Goal: Information Seeking & Learning: Learn about a topic

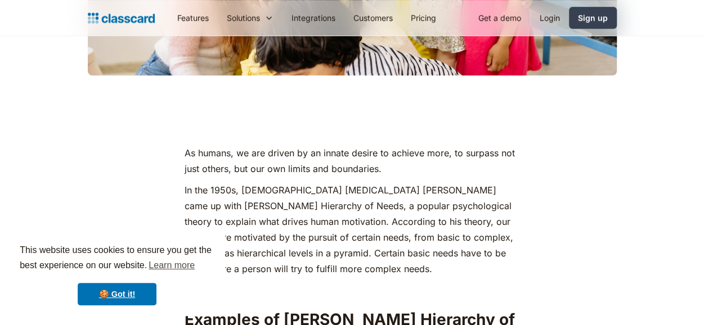
scroll to position [563, 0]
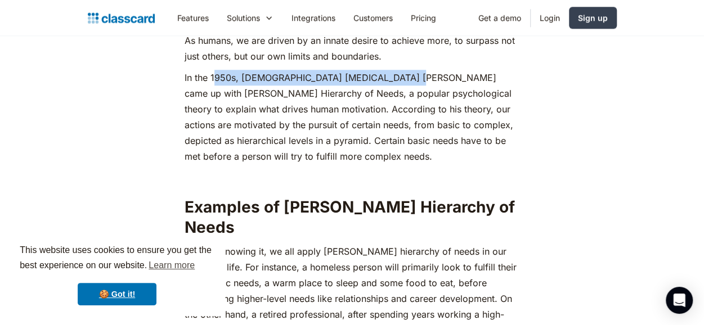
drag, startPoint x: 249, startPoint y: 75, endPoint x: 415, endPoint y: 77, distance: 166.0
click at [412, 77] on p "In the 1950s, [DEMOGRAPHIC_DATA] [MEDICAL_DATA] [PERSON_NAME] came up with [PER…" at bounding box center [352, 117] width 335 height 95
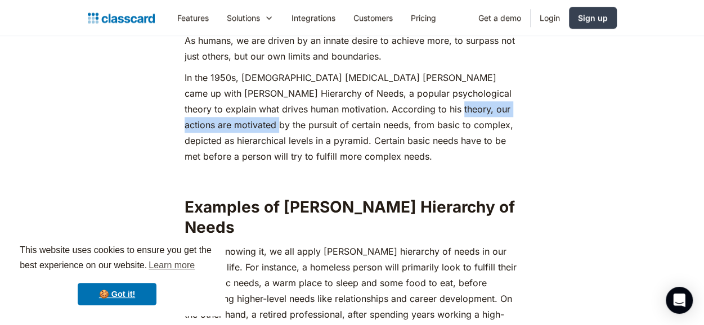
drag, startPoint x: 234, startPoint y: 123, endPoint x: 404, endPoint y: 111, distance: 170.4
click at [402, 112] on p "In the 1950s, [DEMOGRAPHIC_DATA] [MEDICAL_DATA] [PERSON_NAME] came up with [PER…" at bounding box center [352, 117] width 335 height 95
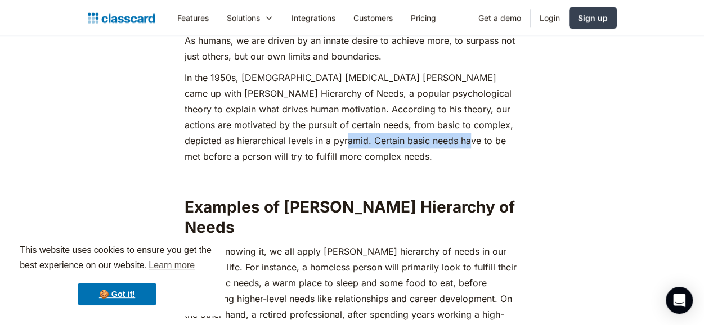
drag, startPoint x: 289, startPoint y: 137, endPoint x: 378, endPoint y: 143, distance: 89.1
click at [410, 136] on p "In the 1950s, [DEMOGRAPHIC_DATA] [MEDICAL_DATA] [PERSON_NAME] came up with [PER…" at bounding box center [352, 117] width 335 height 95
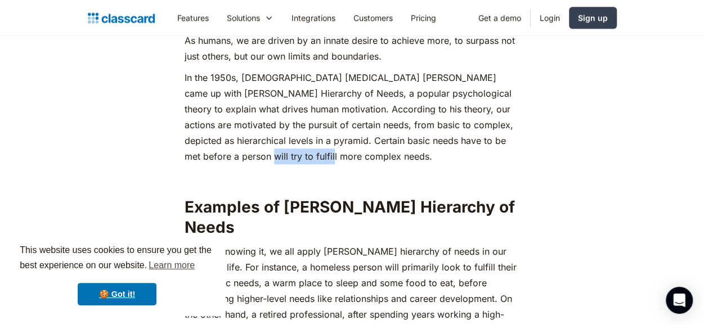
drag, startPoint x: 206, startPoint y: 154, endPoint x: 313, endPoint y: 154, distance: 106.9
click at [304, 154] on p "In the 1950s, [DEMOGRAPHIC_DATA] [MEDICAL_DATA] [PERSON_NAME] came up with [PER…" at bounding box center [352, 117] width 335 height 95
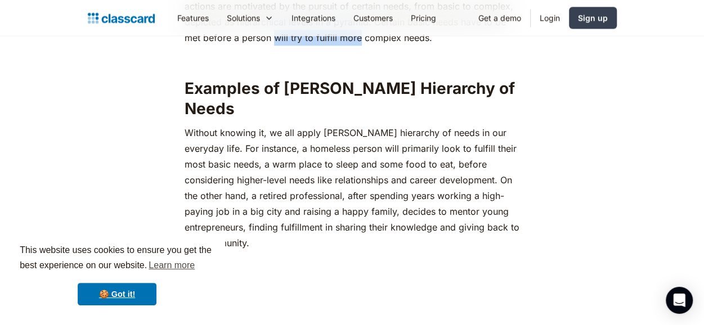
scroll to position [732, 0]
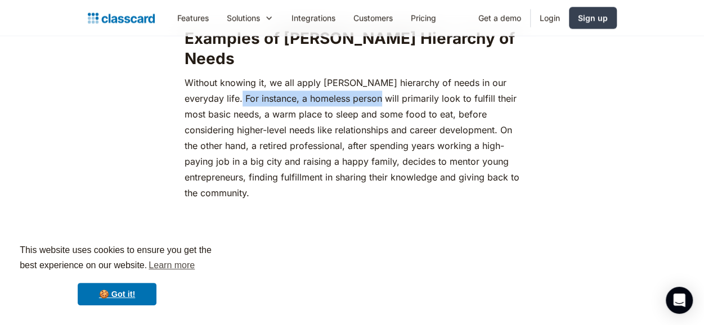
drag, startPoint x: 231, startPoint y: 75, endPoint x: 441, endPoint y: 75, distance: 209.9
click at [441, 75] on p "‍Without knowing it, we all apply [PERSON_NAME] hierarchy of needs in our every…" at bounding box center [352, 138] width 335 height 126
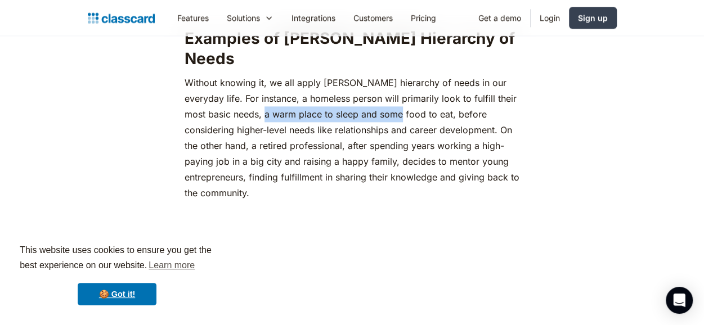
drag, startPoint x: 267, startPoint y: 92, endPoint x: 442, endPoint y: 91, distance: 175.6
click at [432, 91] on p "‍Without knowing it, we all apply [PERSON_NAME] hierarchy of needs in our every…" at bounding box center [352, 138] width 335 height 126
click at [447, 91] on p "‍Without knowing it, we all apply [PERSON_NAME] hierarchy of needs in our every…" at bounding box center [352, 138] width 335 height 126
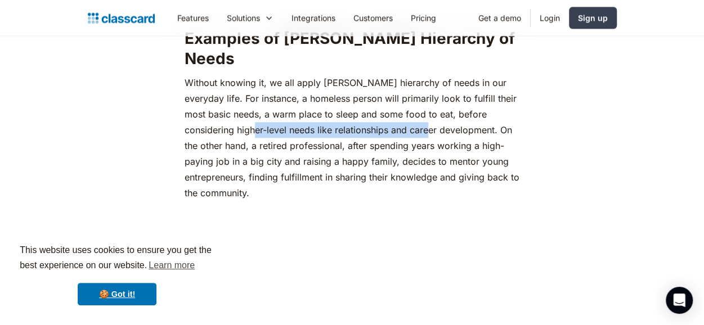
drag, startPoint x: 220, startPoint y: 111, endPoint x: 442, endPoint y: 112, distance: 221.7
click at [401, 114] on p "‍Without knowing it, we all apply [PERSON_NAME] hierarchy of needs in our every…" at bounding box center [352, 138] width 335 height 126
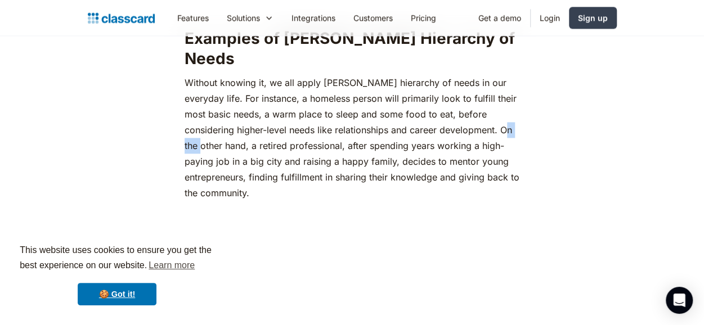
click at [512, 112] on p "‍Without knowing it, we all apply [PERSON_NAME] hierarchy of needs in our every…" at bounding box center [352, 138] width 335 height 126
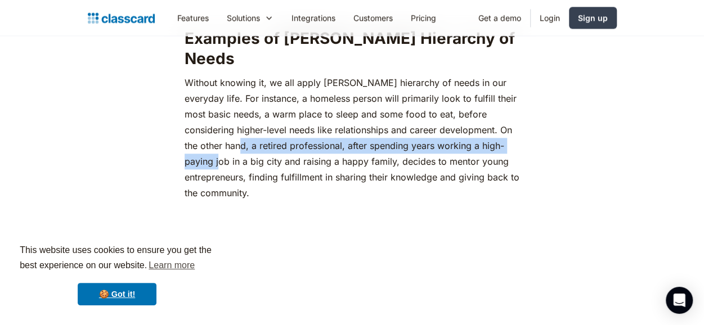
drag, startPoint x: 224, startPoint y: 131, endPoint x: 528, endPoint y: 127, distance: 304.5
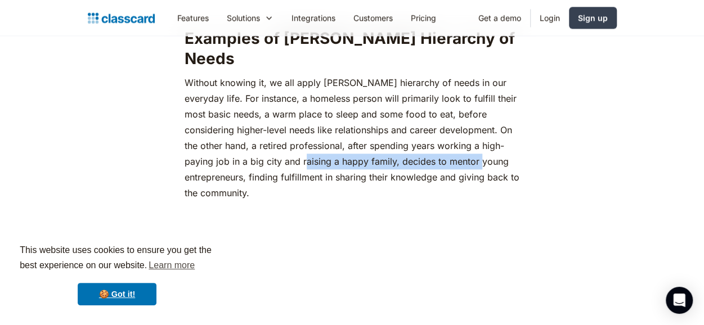
drag, startPoint x: 294, startPoint y: 142, endPoint x: 448, endPoint y: 140, distance: 153.7
click at [448, 140] on p "‍Without knowing it, we all apply [PERSON_NAME] hierarchy of needs in our every…" at bounding box center [352, 138] width 335 height 126
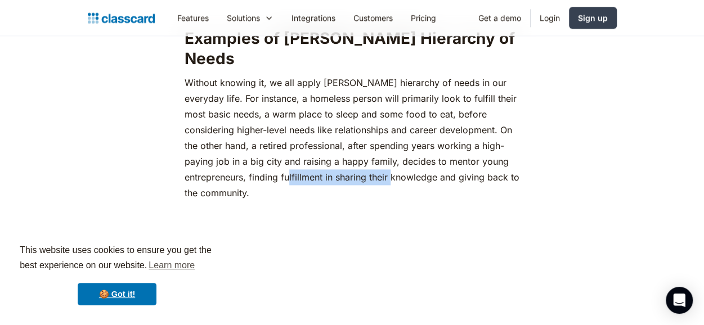
drag, startPoint x: 249, startPoint y: 158, endPoint x: 386, endPoint y: 153, distance: 137.4
click at [386, 153] on p "‍Without knowing it, we all apply [PERSON_NAME] hierarchy of needs in our every…" at bounding box center [352, 138] width 335 height 126
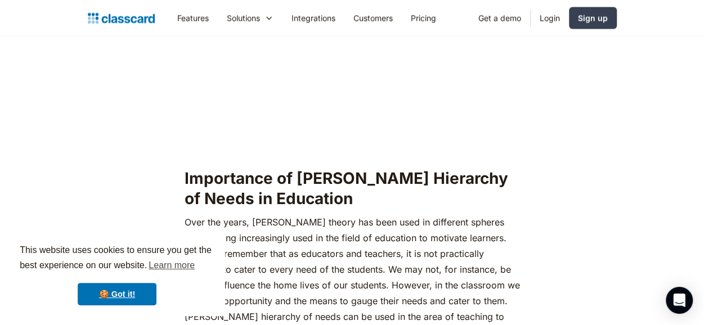
scroll to position [1069, 0]
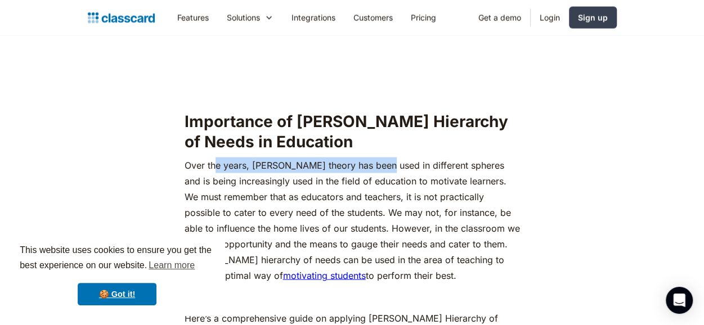
drag, startPoint x: 343, startPoint y: 147, endPoint x: 425, endPoint y: 147, distance: 81.6
click at [420, 158] on p "Over the years, [PERSON_NAME] theory has been used in different spheres and is …" at bounding box center [352, 221] width 335 height 126
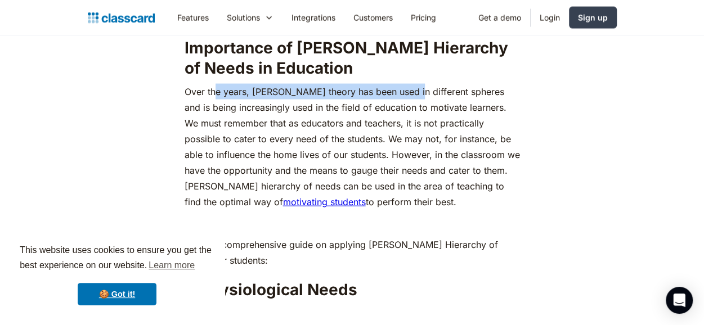
scroll to position [1126, 0]
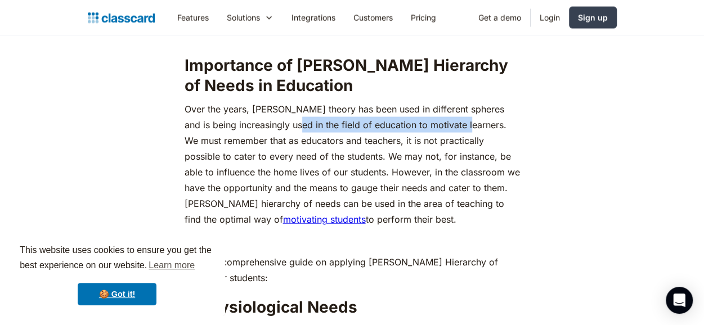
drag, startPoint x: 298, startPoint y: 111, endPoint x: 501, endPoint y: 107, distance: 203.8
click at [488, 109] on p "Over the years, [PERSON_NAME] theory has been used in different spheres and is …" at bounding box center [352, 164] width 335 height 126
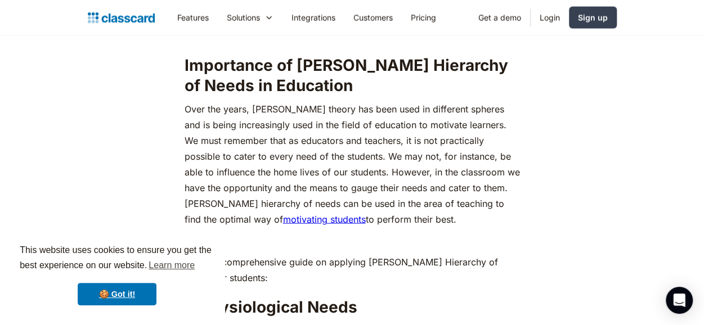
click at [352, 126] on p "Over the years, [PERSON_NAME] theory has been used in different spheres and is …" at bounding box center [352, 164] width 335 height 126
drag, startPoint x: 314, startPoint y: 138, endPoint x: 365, endPoint y: 138, distance: 50.6
click at [343, 138] on p "Over the years, [PERSON_NAME] theory has been used in different spheres and is …" at bounding box center [352, 164] width 335 height 126
drag, startPoint x: 419, startPoint y: 134, endPoint x: 447, endPoint y: 134, distance: 27.6
click at [446, 134] on p "Over the years, [PERSON_NAME] theory has been used in different spheres and is …" at bounding box center [352, 164] width 335 height 126
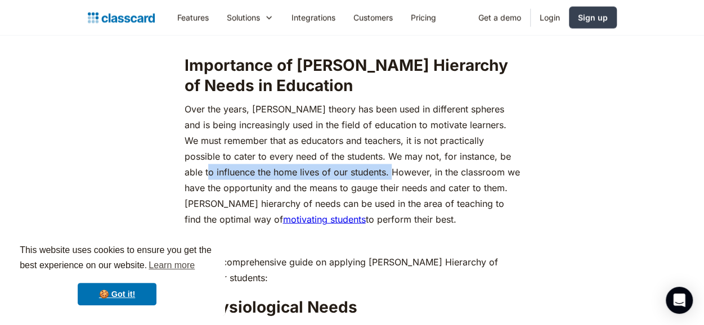
drag, startPoint x: 270, startPoint y: 156, endPoint x: 388, endPoint y: 158, distance: 118.8
click at [385, 158] on p "Over the years, [PERSON_NAME] theory has been used in different spheres and is …" at bounding box center [352, 164] width 335 height 126
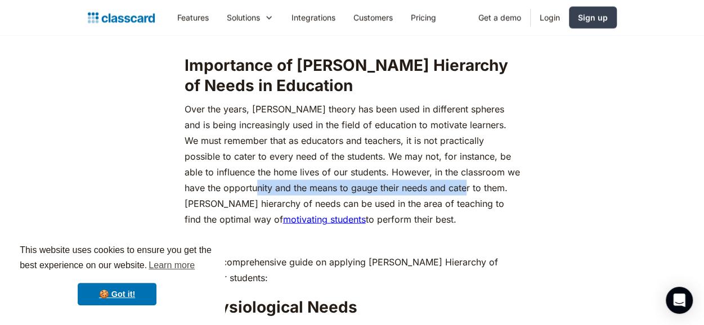
drag, startPoint x: 288, startPoint y: 173, endPoint x: 459, endPoint y: 173, distance: 171.1
click at [458, 173] on p "Over the years, [PERSON_NAME] theory has been used in different spheres and is …" at bounding box center [352, 164] width 335 height 126
drag, startPoint x: 230, startPoint y: 182, endPoint x: 440, endPoint y: 194, distance: 210.2
click at [440, 194] on p "Over the years, [PERSON_NAME] theory has been used in different spheres and is …" at bounding box center [352, 164] width 335 height 126
click at [471, 185] on p "Over the years, [PERSON_NAME] theory has been used in different spheres and is …" at bounding box center [352, 164] width 335 height 126
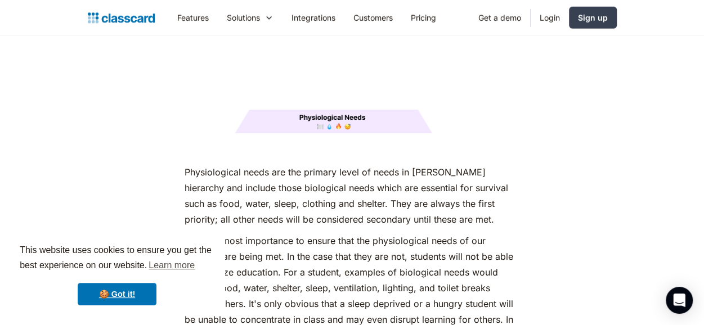
scroll to position [1519, 0]
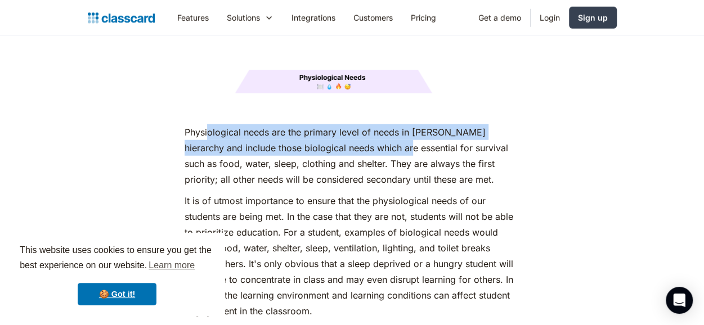
drag, startPoint x: 218, startPoint y: 115, endPoint x: 397, endPoint y: 130, distance: 180.1
click at [383, 128] on p "Physiological needs are the primary level of needs in [PERSON_NAME] hierarchy a…" at bounding box center [352, 155] width 335 height 63
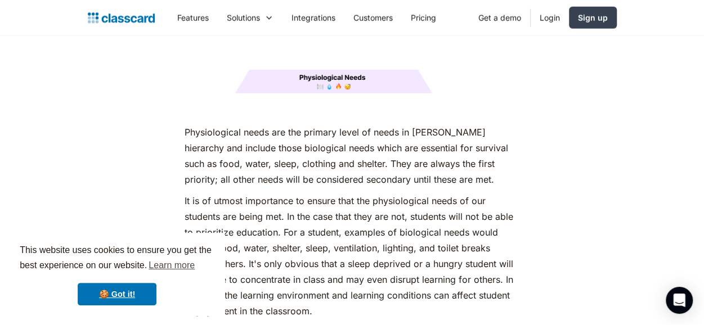
click at [414, 128] on p "Physiological needs are the primary level of needs in [PERSON_NAME] hierarchy a…" at bounding box center [352, 155] width 335 height 63
drag, startPoint x: 385, startPoint y: 113, endPoint x: 470, endPoint y: 113, distance: 85.0
click at [469, 124] on p "Physiological needs are the primary level of needs in [PERSON_NAME] hierarchy a…" at bounding box center [352, 155] width 335 height 63
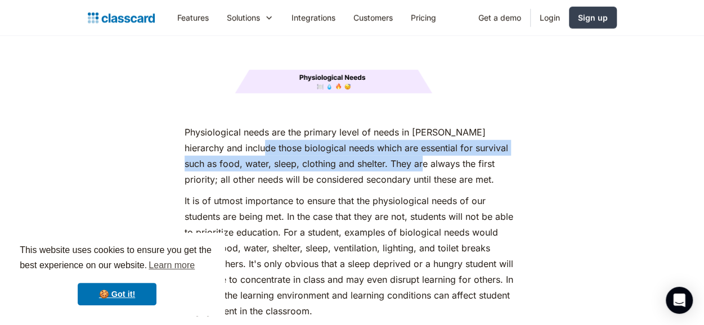
drag, startPoint x: 331, startPoint y: 142, endPoint x: 385, endPoint y: 142, distance: 54.6
click at [384, 142] on p "Physiological needs are the primary level of needs in [PERSON_NAME] hierarchy a…" at bounding box center [352, 155] width 335 height 63
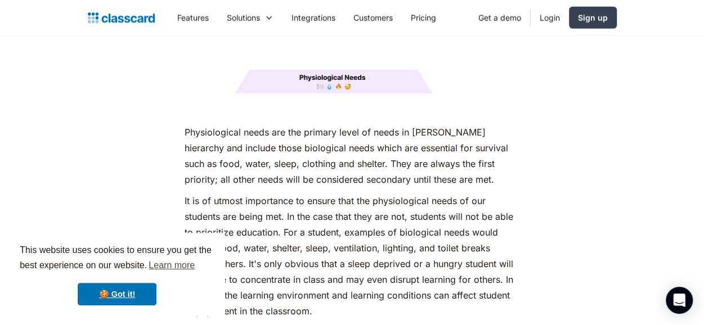
click at [398, 141] on p "Physiological needs are the primary level of needs in [PERSON_NAME] hierarchy a…" at bounding box center [352, 155] width 335 height 63
click at [420, 127] on p "Physiological needs are the primary level of needs in [PERSON_NAME] hierarchy a…" at bounding box center [352, 155] width 335 height 63
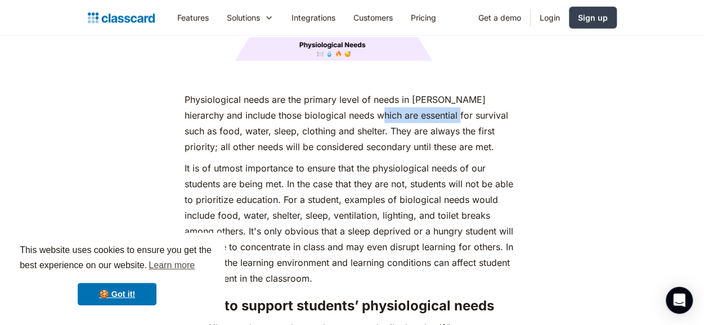
scroll to position [1576, 0]
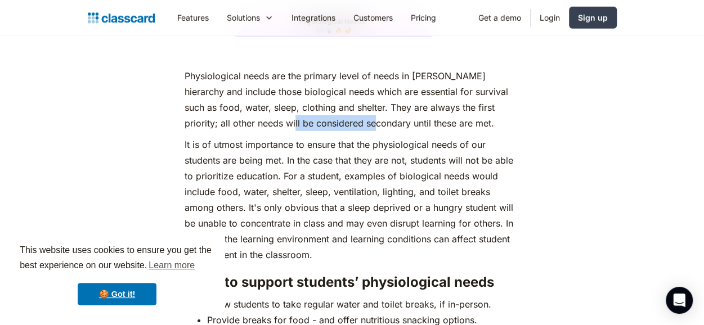
drag, startPoint x: 263, startPoint y: 104, endPoint x: 350, endPoint y: 103, distance: 86.7
click at [348, 104] on p "Physiological needs are the primary level of needs in [PERSON_NAME] hierarchy a…" at bounding box center [352, 99] width 335 height 63
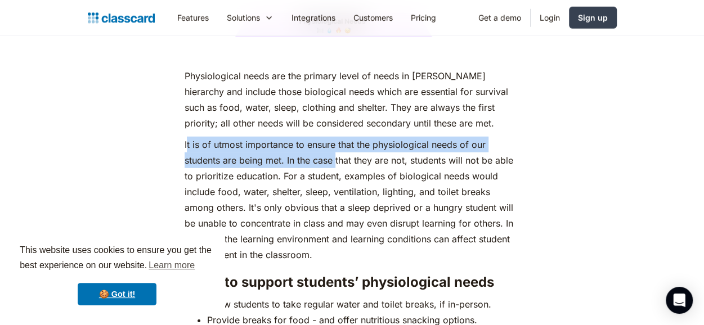
drag, startPoint x: 190, startPoint y: 125, endPoint x: 370, endPoint y: 140, distance: 180.7
click at [355, 140] on p "It is of utmost importance to ensure that the physiological needs of our studen…" at bounding box center [352, 200] width 335 height 126
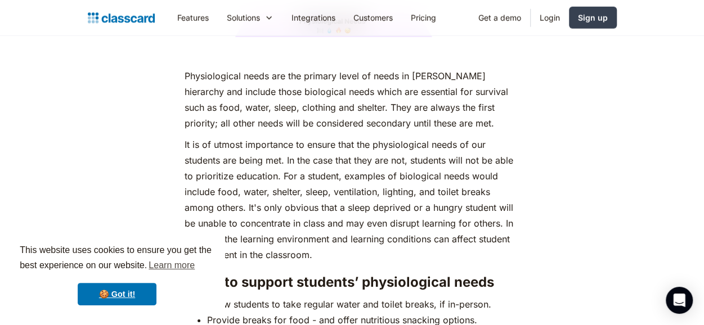
click at [379, 138] on p "It is of utmost importance to ensure that the physiological needs of our studen…" at bounding box center [352, 200] width 335 height 126
drag, startPoint x: 348, startPoint y: 124, endPoint x: 447, endPoint y: 124, distance: 99.0
click at [439, 137] on p "It is of utmost importance to ensure that the physiological needs of our studen…" at bounding box center [352, 200] width 335 height 126
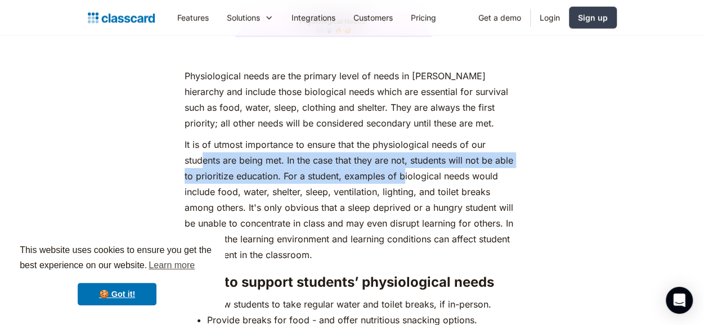
drag, startPoint x: 289, startPoint y: 151, endPoint x: 403, endPoint y: 151, distance: 113.7
click at [403, 151] on p "It is of utmost importance to ensure that the physiological needs of our studen…" at bounding box center [352, 200] width 335 height 126
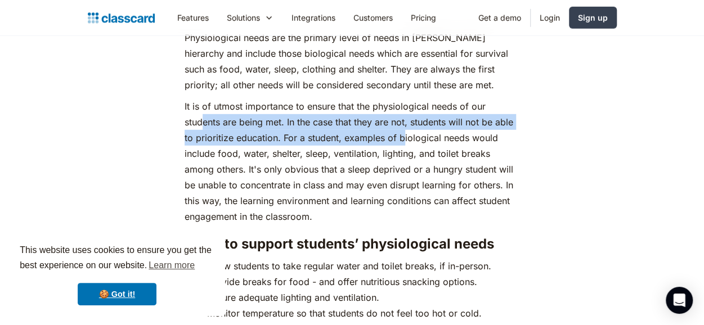
scroll to position [1632, 0]
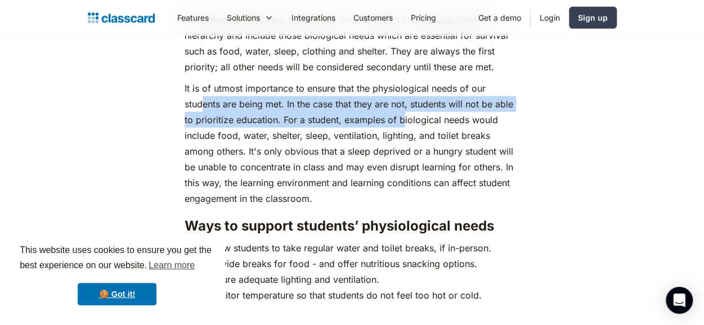
click at [358, 98] on p "It is of utmost importance to ensure that the physiological needs of our studen…" at bounding box center [352, 143] width 335 height 126
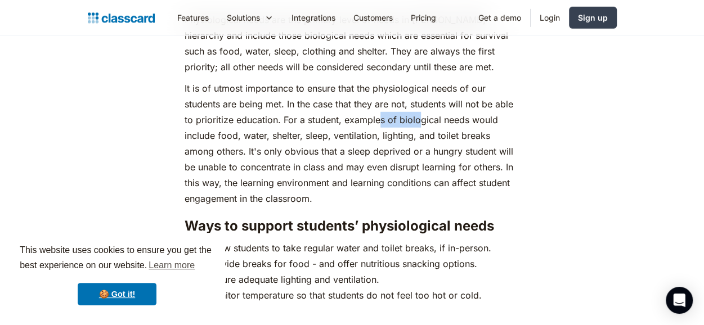
drag, startPoint x: 389, startPoint y: 98, endPoint x: 461, endPoint y: 98, distance: 72.6
click at [451, 98] on p "It is of utmost importance to ensure that the physiological needs of our studen…" at bounding box center [352, 143] width 335 height 126
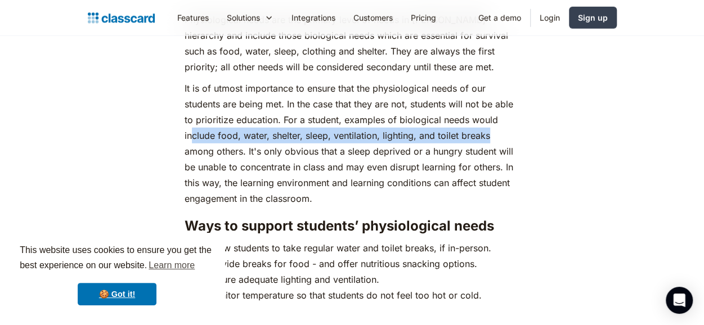
drag, startPoint x: 303, startPoint y: 116, endPoint x: 487, endPoint y: 116, distance: 184.6
click at [487, 116] on p "It is of utmost importance to ensure that the physiological needs of our studen…" at bounding box center [352, 143] width 335 height 126
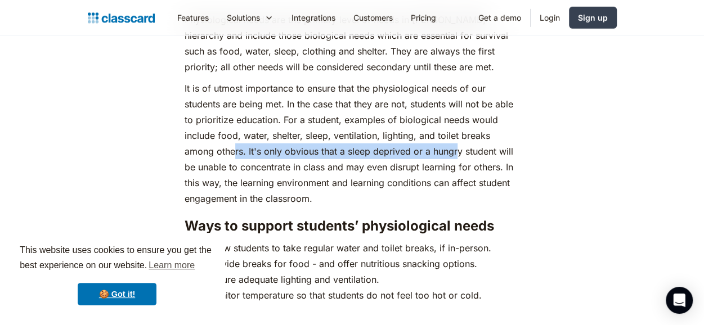
drag, startPoint x: 235, startPoint y: 128, endPoint x: 456, endPoint y: 134, distance: 220.7
click at [456, 134] on p "It is of utmost importance to ensure that the physiological needs of our studen…" at bounding box center [352, 143] width 335 height 126
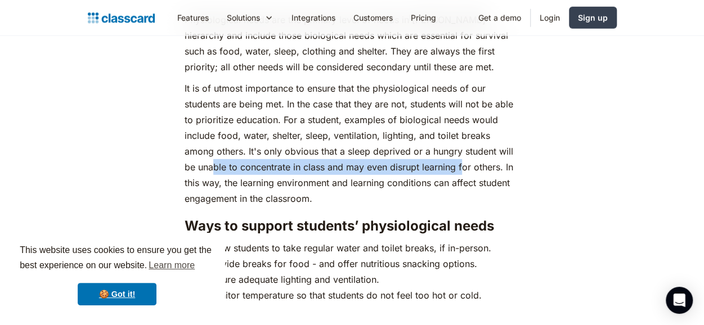
drag, startPoint x: 222, startPoint y: 145, endPoint x: 493, endPoint y: 146, distance: 270.7
click at [468, 146] on p "It is of utmost importance to ensure that the physiological needs of our studen…" at bounding box center [352, 143] width 335 height 126
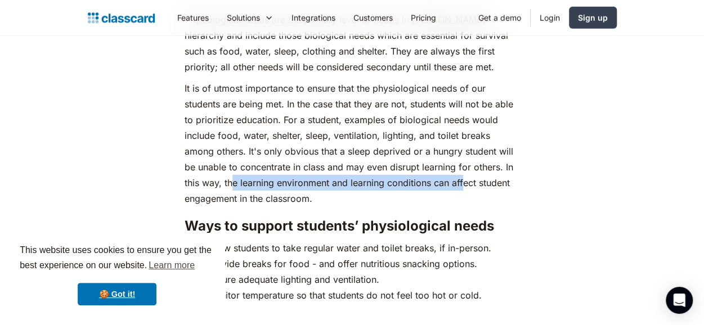
drag, startPoint x: 234, startPoint y: 164, endPoint x: 464, endPoint y: 166, distance: 229.6
click at [464, 166] on p "It is of utmost importance to ensure that the physiological needs of our studen…" at bounding box center [352, 143] width 335 height 126
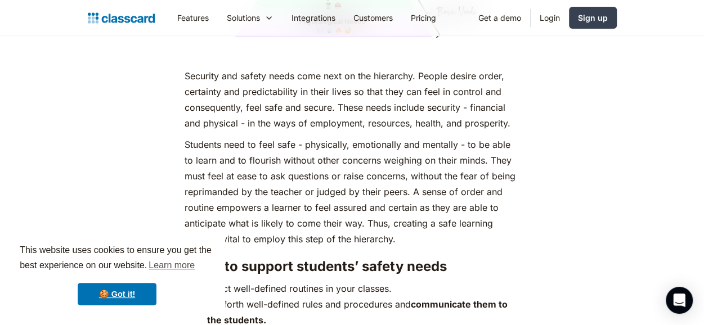
scroll to position [2139, 0]
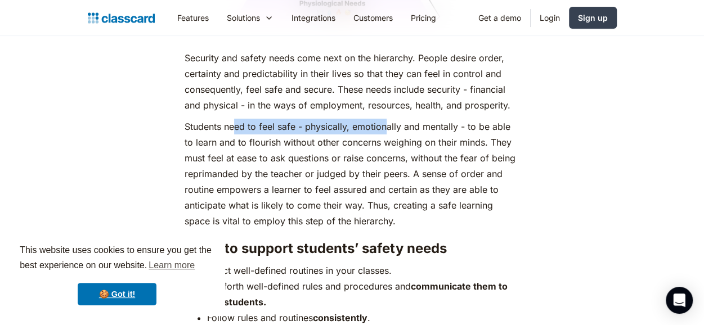
drag, startPoint x: 295, startPoint y: 102, endPoint x: 429, endPoint y: 102, distance: 133.9
click at [425, 119] on p "Students need to feel safe - physically, emotionally and mentally - to be able …" at bounding box center [352, 174] width 335 height 110
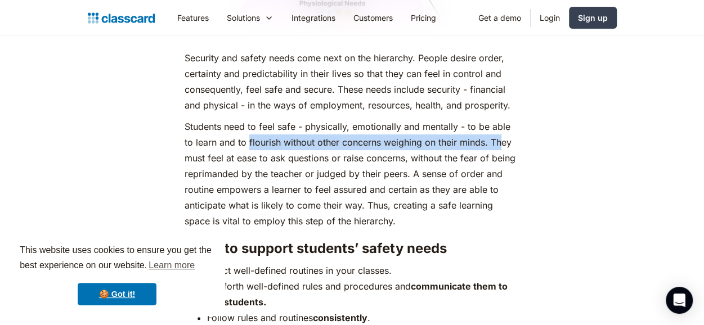
drag, startPoint x: 337, startPoint y: 123, endPoint x: 523, endPoint y: 123, distance: 186.3
click at [507, 123] on p "Students need to feel safe - physically, emotionally and mentally - to be able …" at bounding box center [352, 174] width 335 height 110
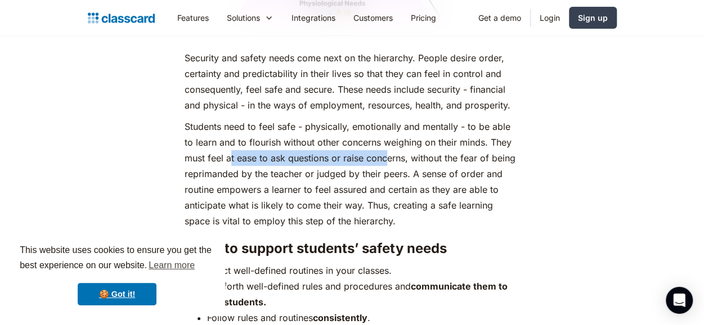
drag, startPoint x: 311, startPoint y: 135, endPoint x: 448, endPoint y: 135, distance: 136.8
click at [440, 135] on p "Students need to feel safe - physically, emotionally and mentally - to be able …" at bounding box center [352, 174] width 335 height 110
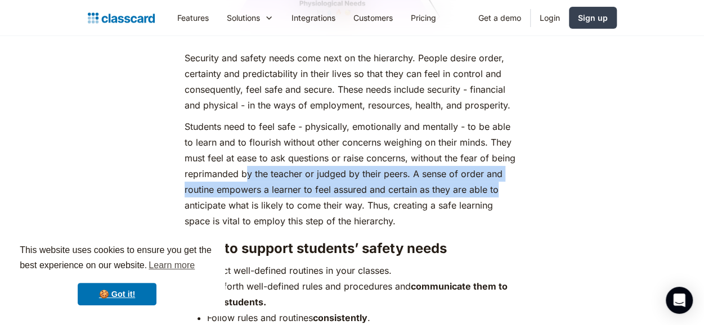
drag, startPoint x: 378, startPoint y: 158, endPoint x: 515, endPoint y: 164, distance: 137.4
click at [514, 164] on p "Students need to feel safe - physically, emotionally and mentally - to be able …" at bounding box center [352, 174] width 335 height 110
click at [234, 177] on p "Students need to feel safe - physically, emotionally and mentally - to be able …" at bounding box center [352, 174] width 335 height 110
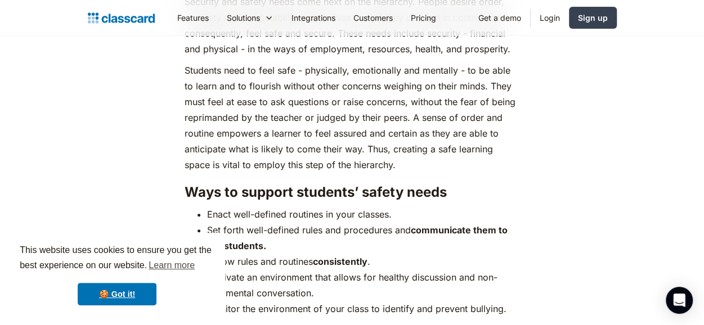
scroll to position [2307, 0]
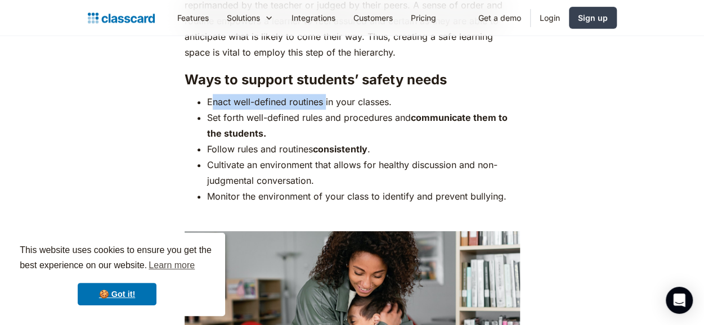
drag, startPoint x: 214, startPoint y: 79, endPoint x: 363, endPoint y: 79, distance: 149.1
click at [356, 94] on li "Enact well-defined routines in your classes." at bounding box center [363, 102] width 313 height 16
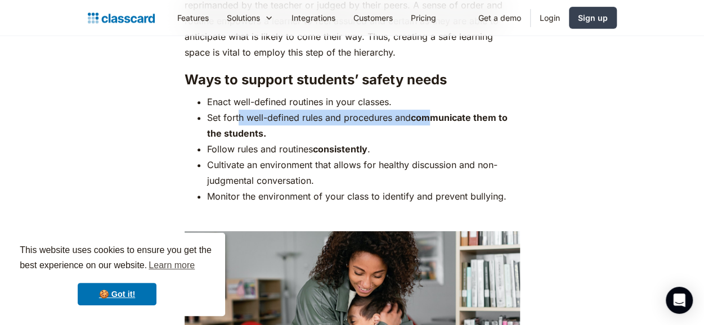
drag, startPoint x: 316, startPoint y: 100, endPoint x: 447, endPoint y: 97, distance: 130.6
click at [440, 110] on li "Set forth well-defined rules and procedures and communicate them to the student…" at bounding box center [363, 126] width 313 height 32
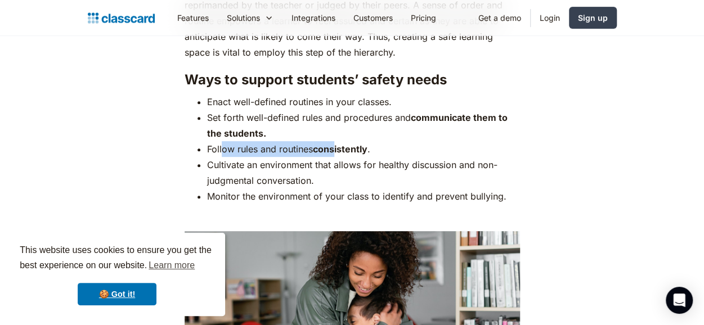
drag, startPoint x: 227, startPoint y: 127, endPoint x: 339, endPoint y: 127, distance: 111.4
click at [338, 141] on li "Follow rules and routines consistently ." at bounding box center [363, 149] width 313 height 16
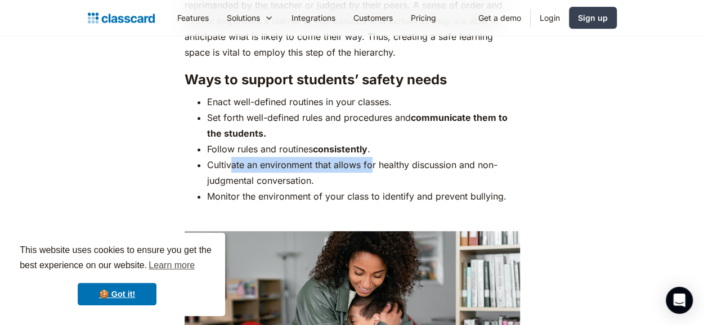
drag, startPoint x: 233, startPoint y: 144, endPoint x: 365, endPoint y: 145, distance: 132.3
click at [370, 157] on li "Cultivate an environment that allows for healthy discussion and non-judgmental …" at bounding box center [363, 173] width 313 height 32
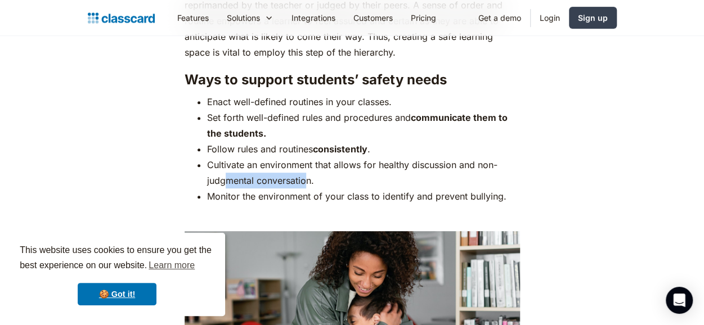
drag, startPoint x: 230, startPoint y: 158, endPoint x: 308, endPoint y: 159, distance: 78.2
click at [308, 159] on li "Cultivate an environment that allows for healthy discussion and non-judgmental …" at bounding box center [363, 173] width 313 height 32
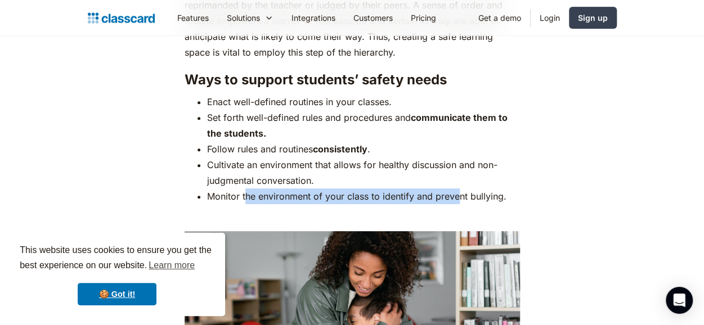
drag, startPoint x: 331, startPoint y: 174, endPoint x: 478, endPoint y: 177, distance: 146.9
click at [476, 189] on li "Monitor the environment of your class to identify and prevent bullying." at bounding box center [363, 197] width 313 height 16
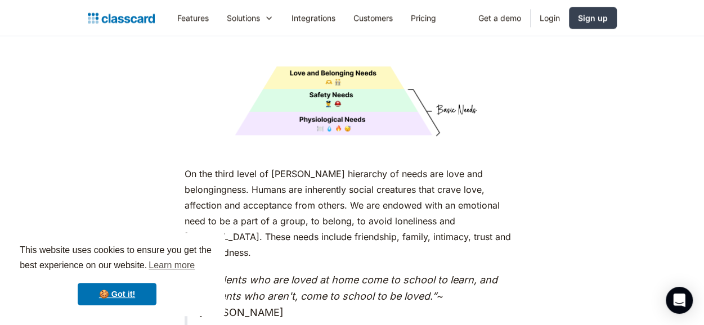
scroll to position [2926, 0]
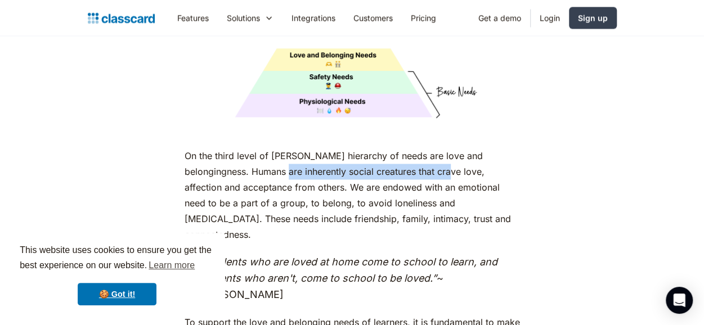
drag, startPoint x: 250, startPoint y: 152, endPoint x: 412, endPoint y: 153, distance: 161.5
click at [411, 153] on p "On the third level of [PERSON_NAME] hierarchy of needs are love and belongingne…" at bounding box center [352, 195] width 335 height 95
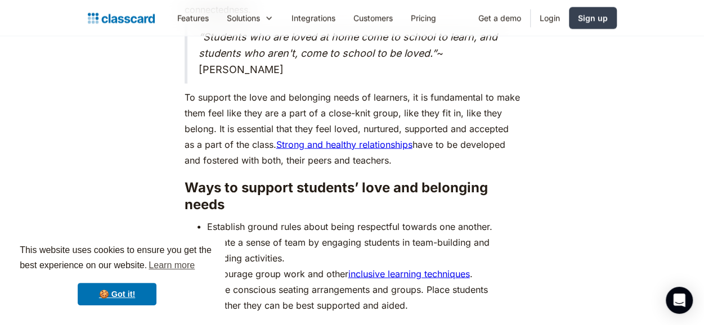
scroll to position [3208, 0]
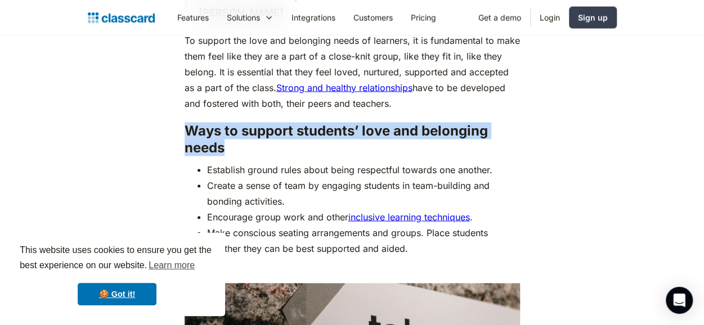
drag, startPoint x: 230, startPoint y: 111, endPoint x: 140, endPoint y: 95, distance: 91.0
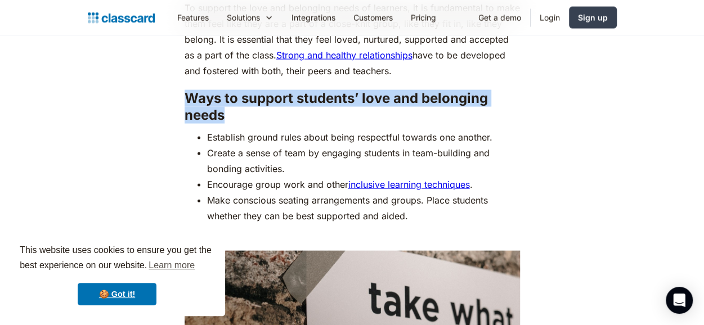
scroll to position [3264, 0]
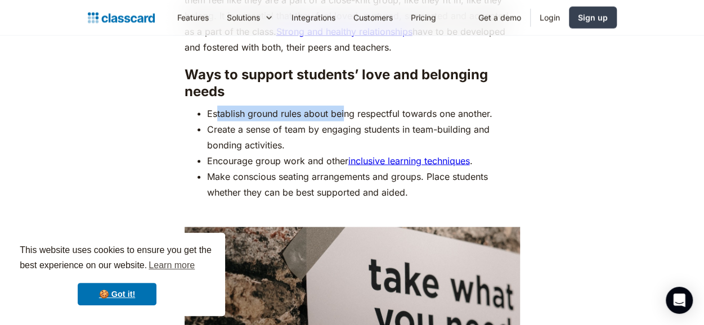
drag, startPoint x: 223, startPoint y: 78, endPoint x: 384, endPoint y: 77, distance: 160.4
click at [368, 106] on li "Establish ground rules about being respectful towards one another." at bounding box center [363, 114] width 313 height 16
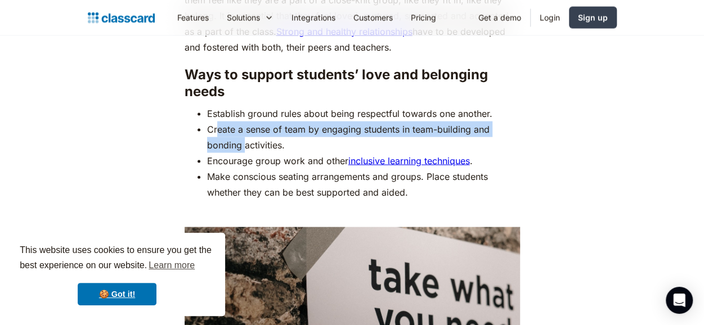
drag, startPoint x: 230, startPoint y: 100, endPoint x: 213, endPoint y: 93, distance: 18.2
click at [214, 122] on li "Create a sense of team by engaging students in team-building and bonding activi…" at bounding box center [363, 138] width 313 height 32
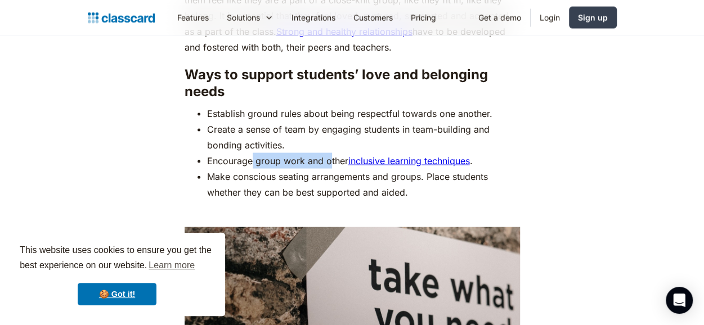
drag, startPoint x: 344, startPoint y: 123, endPoint x: 372, endPoint y: 123, distance: 27.6
click at [358, 153] on li "Encourage group work and other inclusive learning techniques ." at bounding box center [363, 161] width 313 height 16
drag, startPoint x: 232, startPoint y: 142, endPoint x: 302, endPoint y: 142, distance: 70.3
click at [300, 169] on li "Make conscious seating arrangements and groups. Place students whether they can…" at bounding box center [363, 185] width 313 height 32
drag, startPoint x: 392, startPoint y: 142, endPoint x: 454, endPoint y: 142, distance: 61.9
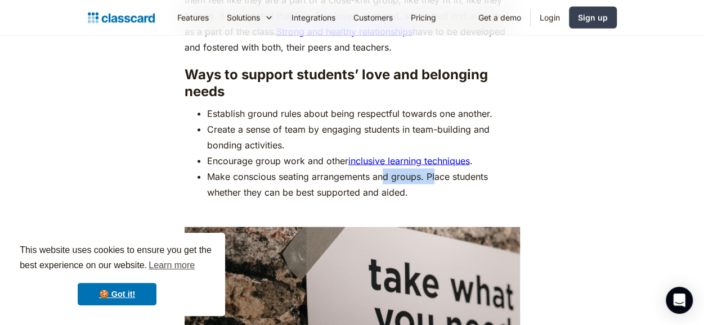
click at [442, 169] on li "Make conscious seating arrangements and groups. Place students whether they can…" at bounding box center [363, 185] width 313 height 32
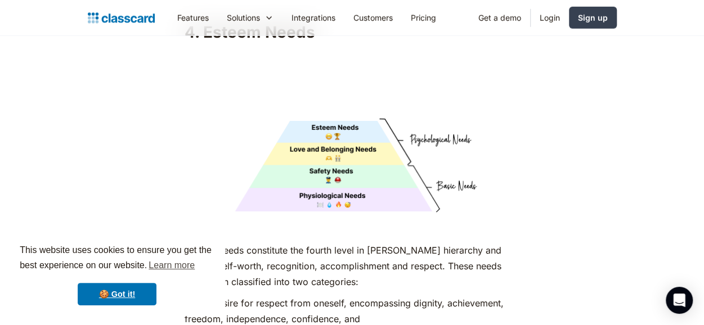
scroll to position [3883, 0]
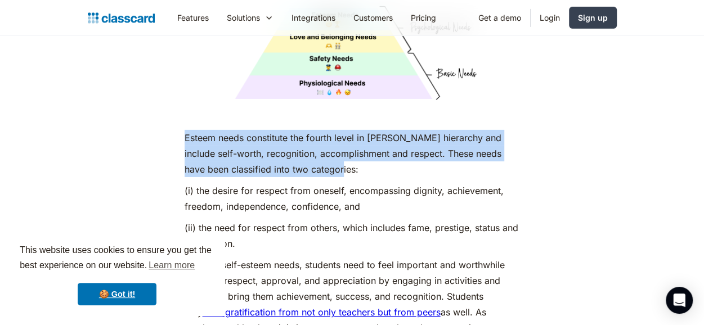
drag, startPoint x: 237, startPoint y: 119, endPoint x: 171, endPoint y: 106, distance: 67.2
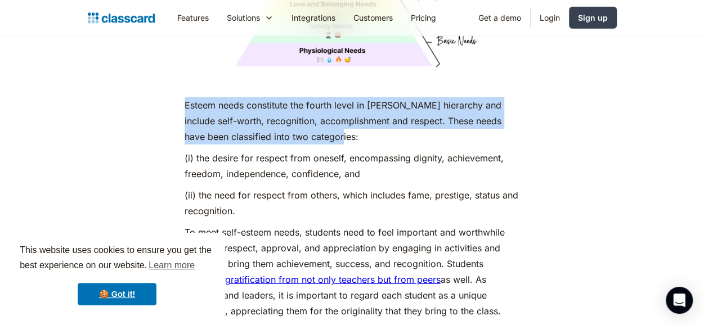
scroll to position [3939, 0]
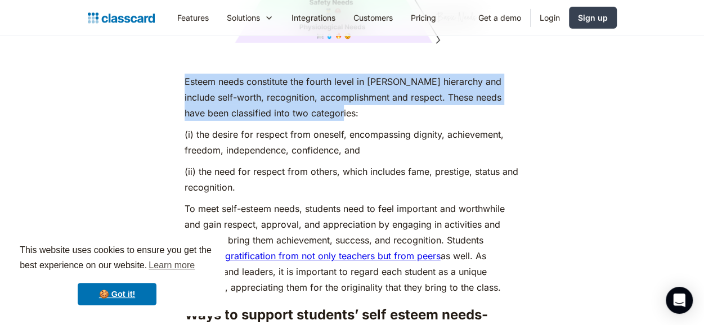
drag, startPoint x: 369, startPoint y: 116, endPoint x: 158, endPoint y: 87, distance: 213.1
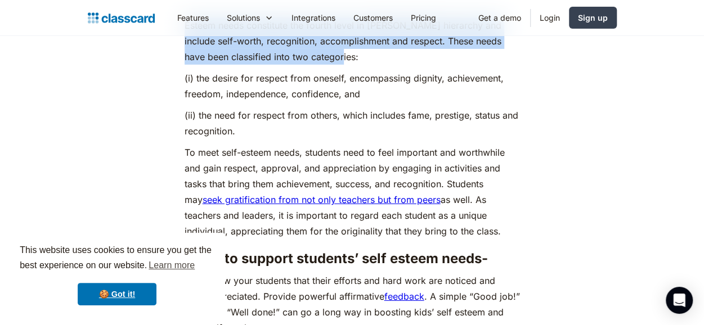
drag, startPoint x: 244, startPoint y: 94, endPoint x: 132, endPoint y: 70, distance: 115.0
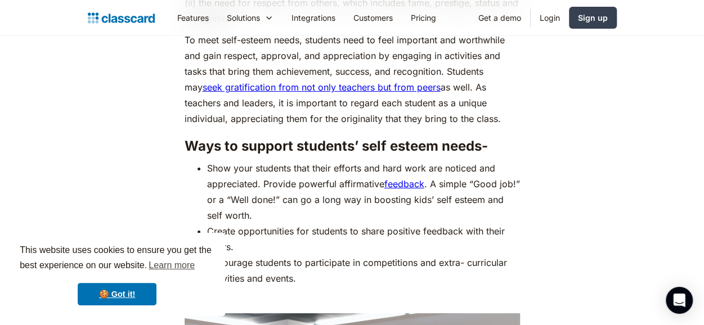
scroll to position [4052, 0]
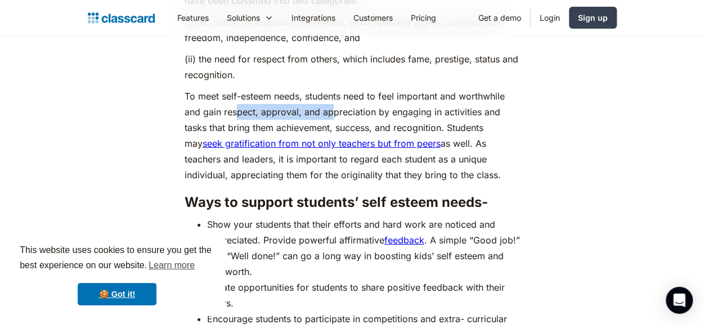
drag, startPoint x: 308, startPoint y: 75, endPoint x: 405, endPoint y: 75, distance: 97.4
click at [389, 88] on p "To meet self-esteem needs, students need to feel important and worthwhile and g…" at bounding box center [352, 135] width 335 height 95
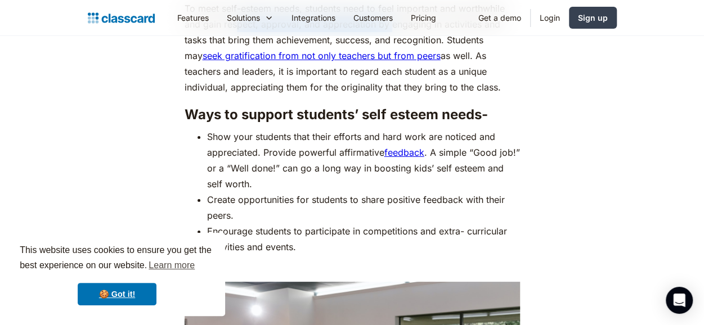
scroll to position [4165, 0]
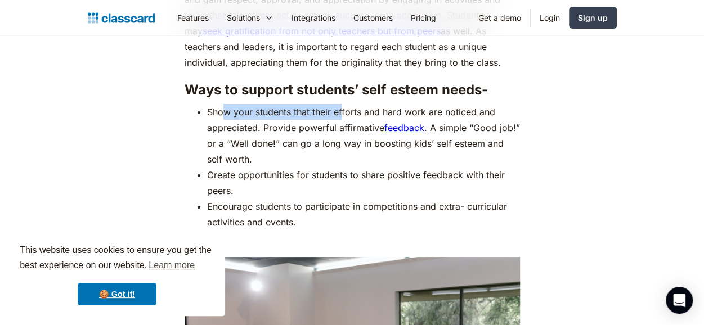
drag, startPoint x: 222, startPoint y: 76, endPoint x: 356, endPoint y: 77, distance: 133.9
click at [348, 104] on li "Show your students that their efforts and hard work are noticed and appreciated…" at bounding box center [363, 135] width 313 height 63
drag, startPoint x: 242, startPoint y: 92, endPoint x: 295, endPoint y: 97, distance: 53.2
click at [292, 104] on li "Show your students that their efforts and hard work are noticed and appreciated…" at bounding box center [363, 135] width 313 height 63
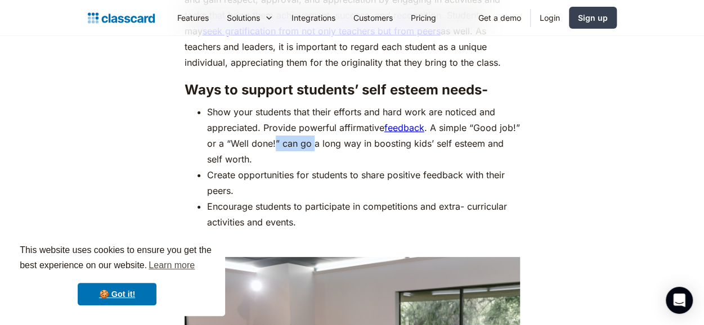
drag, startPoint x: 274, startPoint y: 111, endPoint x: 317, endPoint y: 111, distance: 42.8
click at [316, 111] on li "Show your students that their efforts and hard work are noticed and appreciated…" at bounding box center [363, 135] width 313 height 63
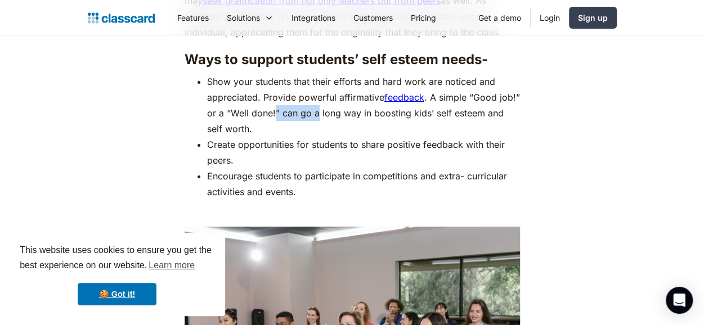
scroll to position [4221, 0]
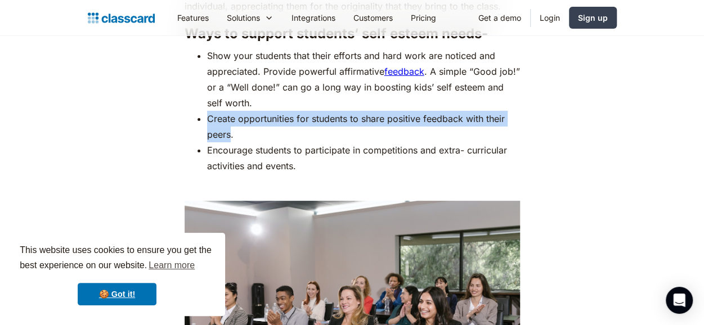
drag, startPoint x: 231, startPoint y: 94, endPoint x: 189, endPoint y: 78, distance: 45.3
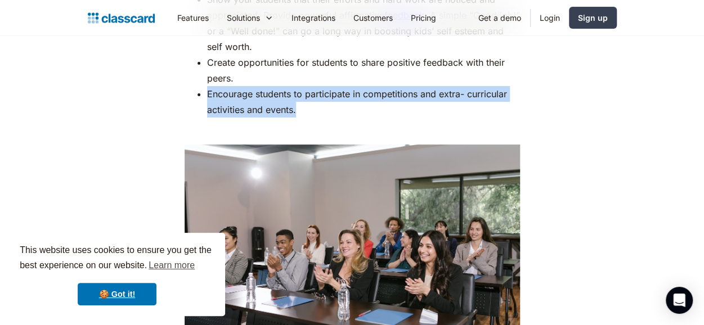
drag, startPoint x: 295, startPoint y: 79, endPoint x: 204, endPoint y: 61, distance: 93.5
click at [204, 62] on ul "Show your students that their efforts and hard work are noticed and appreciated…" at bounding box center [352, 55] width 335 height 126
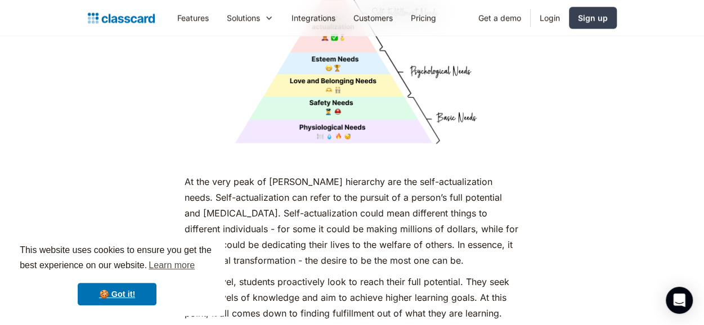
scroll to position [4840, 0]
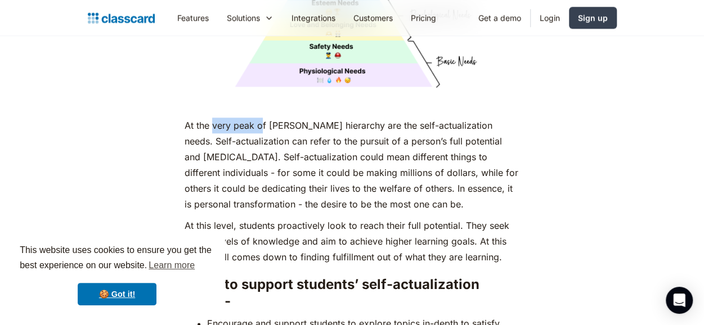
drag, startPoint x: 210, startPoint y: 90, endPoint x: 263, endPoint y: 93, distance: 52.4
click at [263, 118] on p "At the very peak of [PERSON_NAME] hierarchy are the self-actualization needs. S…" at bounding box center [352, 165] width 335 height 95
drag, startPoint x: 260, startPoint y: 107, endPoint x: 295, endPoint y: 107, distance: 34.9
click at [292, 118] on p "At the very peak of [PERSON_NAME] hierarchy are the self-actualization needs. S…" at bounding box center [352, 165] width 335 height 95
drag, startPoint x: 253, startPoint y: 122, endPoint x: 294, endPoint y: 121, distance: 41.1
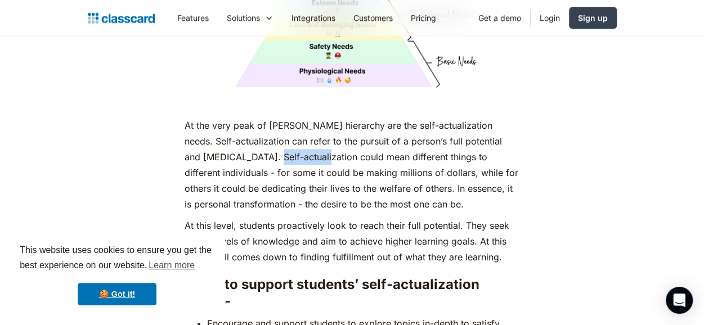
click at [286, 122] on p "At the very peak of [PERSON_NAME] hierarchy are the self-actualization needs. S…" at bounding box center [352, 165] width 335 height 95
drag, startPoint x: 243, startPoint y: 133, endPoint x: 288, endPoint y: 133, distance: 45.0
click at [286, 133] on p "At the very peak of [PERSON_NAME] hierarchy are the self-actualization needs. S…" at bounding box center [352, 165] width 335 height 95
drag, startPoint x: 224, startPoint y: 153, endPoint x: 298, endPoint y: 153, distance: 74.3
click at [297, 153] on p "At the very peak of [PERSON_NAME] hierarchy are the self-actualization needs. S…" at bounding box center [352, 165] width 335 height 95
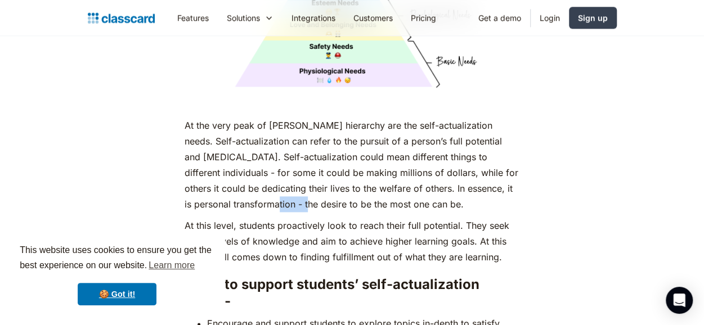
drag, startPoint x: 244, startPoint y: 164, endPoint x: 295, endPoint y: 164, distance: 51.2
click at [289, 164] on p "At the very peak of [PERSON_NAME] hierarchy are the self-actualization needs. S…" at bounding box center [352, 165] width 335 height 95
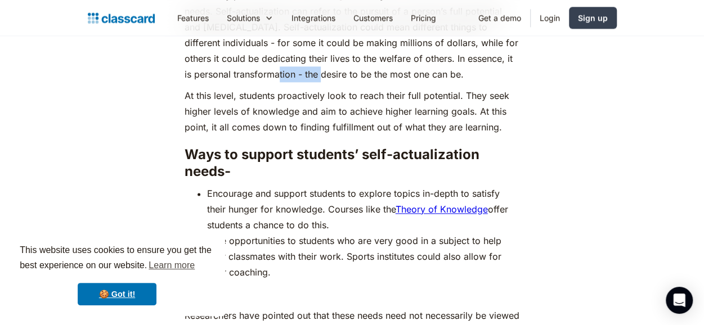
scroll to position [4952, 0]
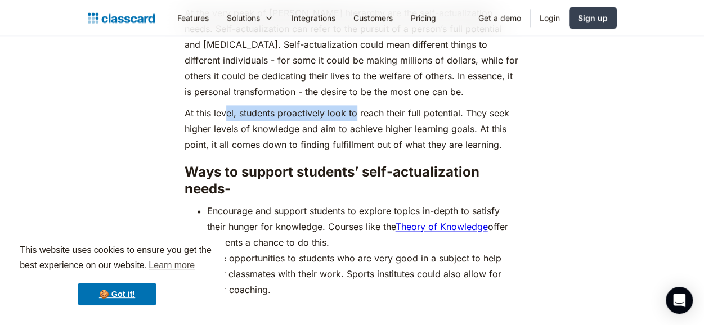
drag, startPoint x: 226, startPoint y: 78, endPoint x: 376, endPoint y: 79, distance: 150.3
click at [374, 105] on p "At this level, students proactively look to reach their full potential. They se…" at bounding box center [352, 128] width 335 height 47
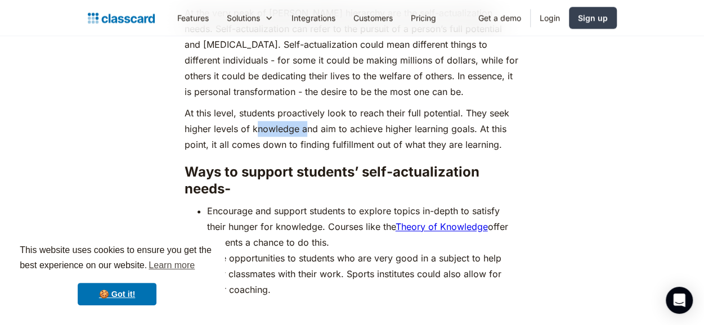
drag, startPoint x: 254, startPoint y: 95, endPoint x: 319, endPoint y: 94, distance: 64.2
click at [308, 105] on p "At this level, students proactively look to reach their full potential. They se…" at bounding box center [352, 128] width 335 height 47
drag, startPoint x: 388, startPoint y: 94, endPoint x: 421, endPoint y: 91, distance: 33.4
click at [418, 105] on p "At this level, students proactively look to reach their full potential. They se…" at bounding box center [352, 128] width 335 height 47
drag, startPoint x: 258, startPoint y: 105, endPoint x: 316, endPoint y: 107, distance: 58.6
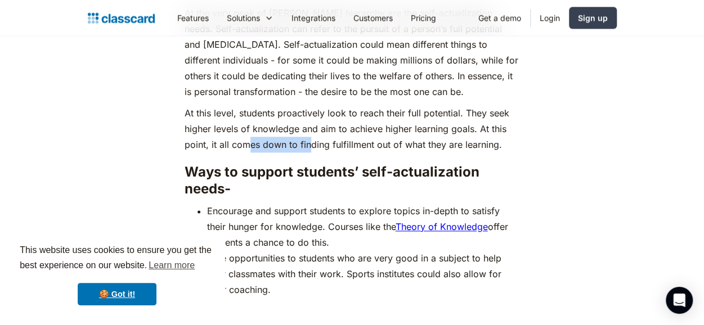
click at [314, 106] on p "At this level, students proactively look to reach their full potential. They se…" at bounding box center [352, 128] width 335 height 47
drag, startPoint x: 417, startPoint y: 109, endPoint x: 450, endPoint y: 109, distance: 33.2
click at [443, 109] on p "At this level, students proactively look to reach their full potential. They se…" at bounding box center [352, 128] width 335 height 47
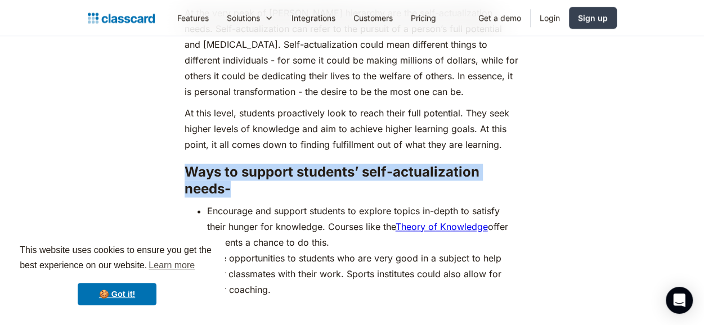
drag, startPoint x: 224, startPoint y: 151, endPoint x: 159, endPoint y: 139, distance: 66.4
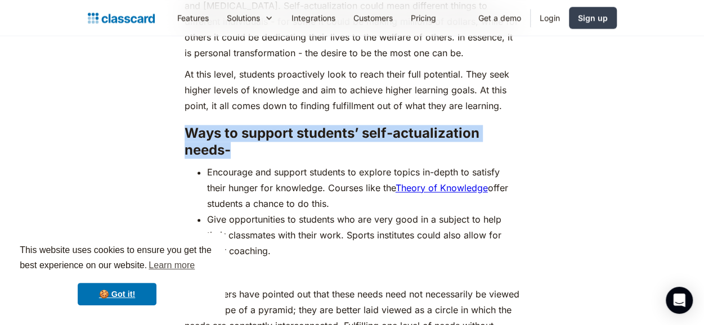
scroll to position [5009, 0]
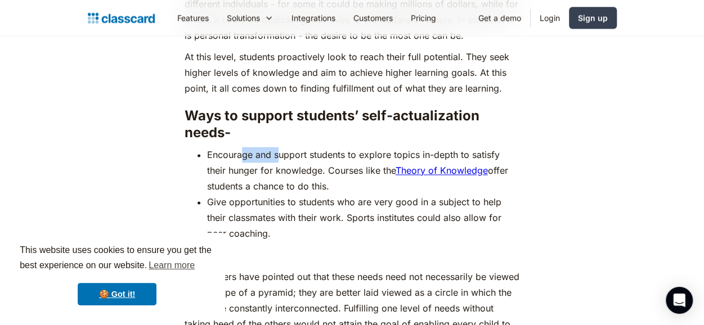
drag, startPoint x: 249, startPoint y: 123, endPoint x: 331, endPoint y: 123, distance: 82.2
click at [323, 147] on li "Encourage and support students to explore topics in-depth to satisfy their hung…" at bounding box center [363, 170] width 313 height 47
drag, startPoint x: 239, startPoint y: 137, endPoint x: 321, endPoint y: 141, distance: 82.3
click at [310, 147] on li "Encourage and support students to explore topics in-depth to satisfy their hung…" at bounding box center [363, 170] width 313 height 47
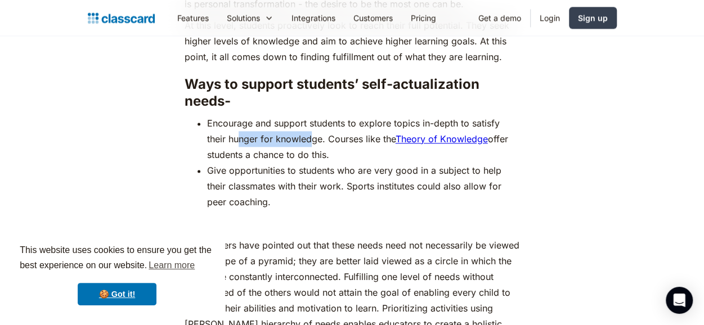
scroll to position [5065, 0]
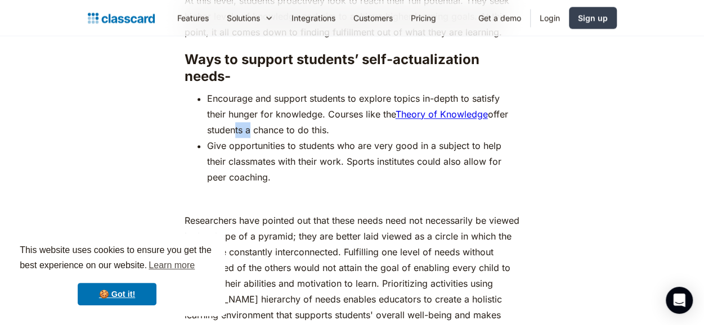
drag, startPoint x: 266, startPoint y: 96, endPoint x: 290, endPoint y: 96, distance: 24.2
click at [283, 96] on li "Encourage and support students to explore topics in-depth to satisfy their hung…" at bounding box center [363, 114] width 313 height 47
drag, startPoint x: 283, startPoint y: 115, endPoint x: 414, endPoint y: 112, distance: 131.2
click at [350, 138] on li "Give opportunities to students who are very good in a subject to help their cla…" at bounding box center [363, 161] width 313 height 47
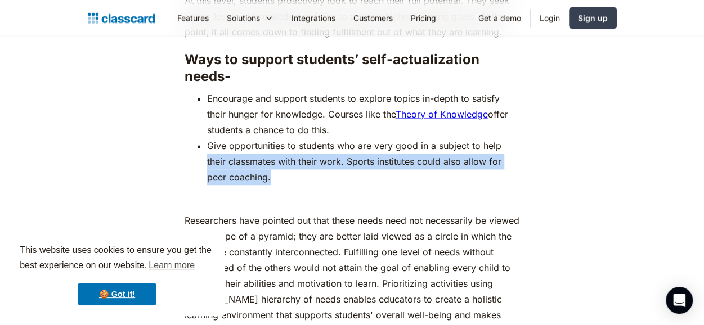
drag, startPoint x: 254, startPoint y: 136, endPoint x: 190, endPoint y: 123, distance: 65.4
click at [192, 124] on ul "Encourage and support students to explore topics in-depth to satisfy their hung…" at bounding box center [352, 138] width 335 height 95
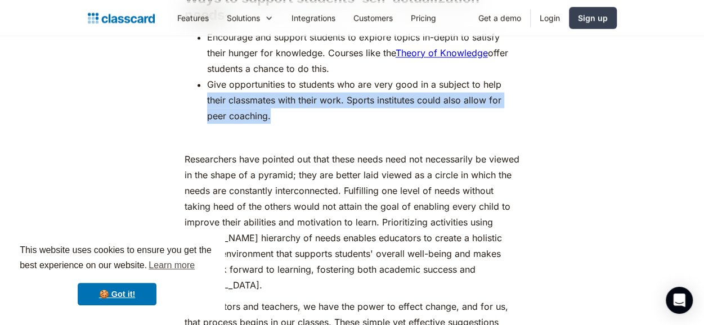
scroll to position [5178, 0]
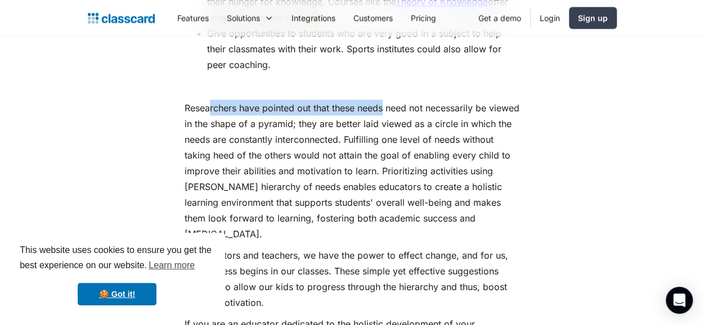
drag, startPoint x: 313, startPoint y: 68, endPoint x: 401, endPoint y: 69, distance: 87.2
click at [396, 100] on p "Researchers have pointed out that these needs need not necessarily be viewed in…" at bounding box center [352, 171] width 335 height 142
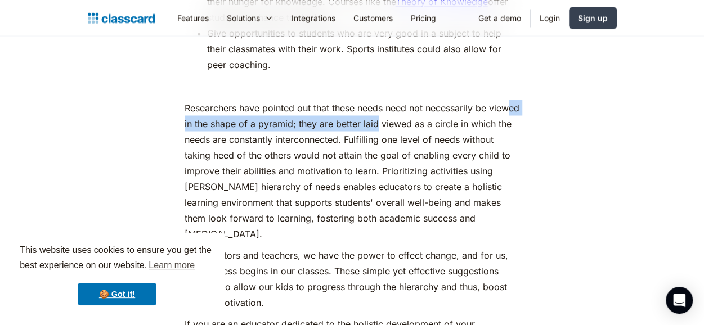
drag, startPoint x: 241, startPoint y: 87, endPoint x: 446, endPoint y: 87, distance: 204.8
click at [437, 100] on p "Researchers have pointed out that these needs need not necessarily be viewed in…" at bounding box center [352, 171] width 335 height 142
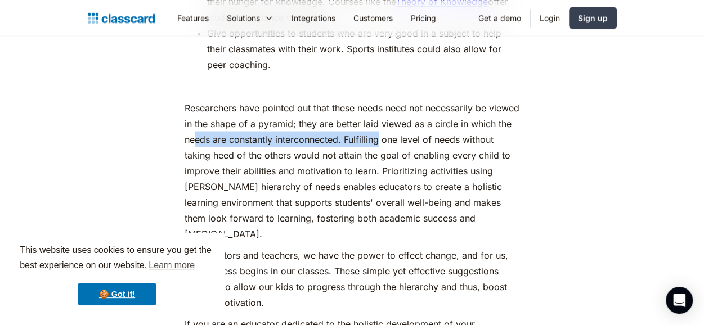
drag, startPoint x: 322, startPoint y: 107, endPoint x: 423, endPoint y: 107, distance: 101.3
click at [423, 107] on p "Researchers have pointed out that these needs need not necessarily be viewed in…" at bounding box center [352, 171] width 335 height 142
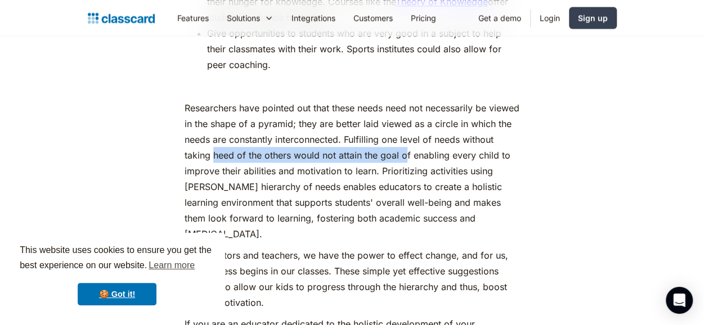
drag, startPoint x: 247, startPoint y: 120, endPoint x: 458, endPoint y: 120, distance: 211.0
click at [458, 120] on p "Researchers have pointed out that these needs need not necessarily be viewed in…" at bounding box center [352, 171] width 335 height 142
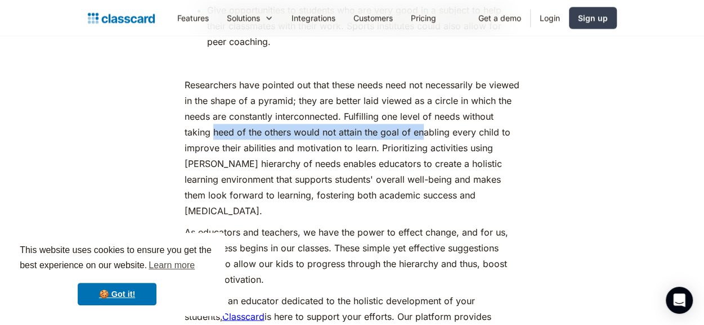
scroll to position [5234, 0]
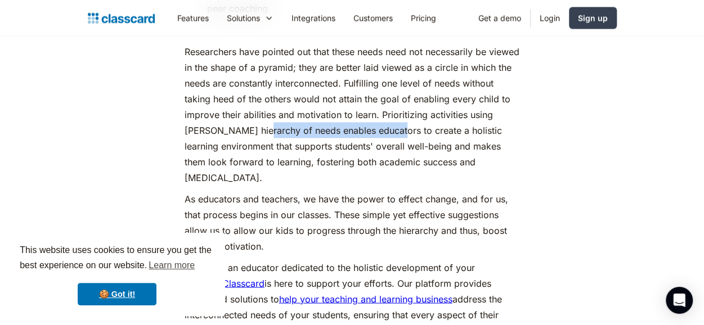
drag, startPoint x: 337, startPoint y: 96, endPoint x: 420, endPoint y: 97, distance: 82.7
click at [422, 96] on p "Researchers have pointed out that these needs need not necessarily be viewed in…" at bounding box center [352, 114] width 335 height 142
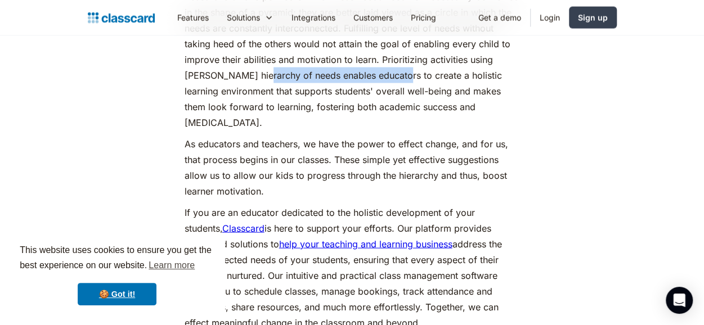
scroll to position [5290, 0]
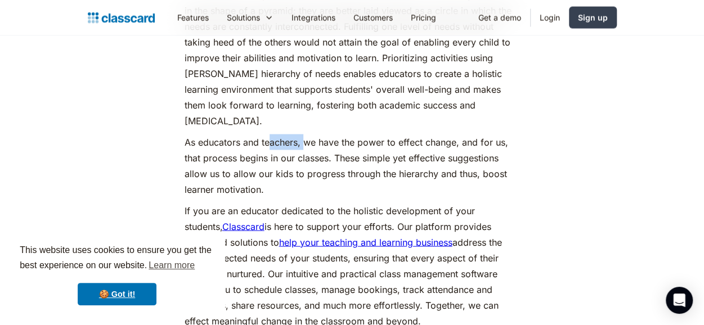
drag, startPoint x: 276, startPoint y: 107, endPoint x: 391, endPoint y: 107, distance: 115.4
click at [367, 135] on p "As educators and teachers, we have the power to effect change, and for us, that…" at bounding box center [352, 166] width 335 height 63
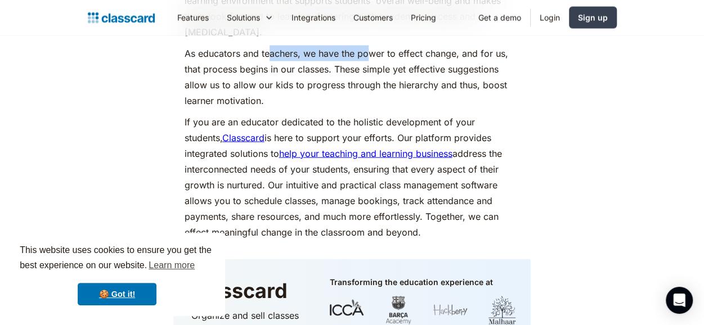
scroll to position [5403, 0]
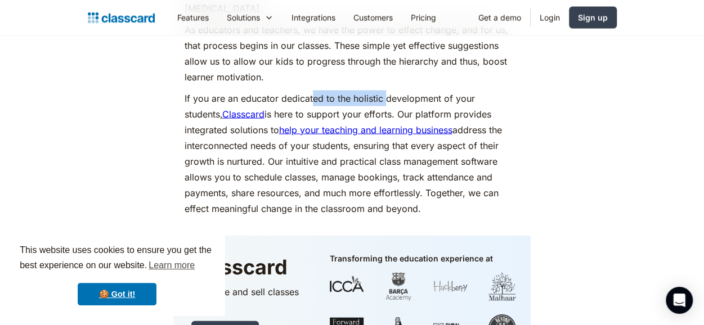
click at [404, 91] on p "If you are an educator dedicated to the holistic development of your students, …" at bounding box center [352, 154] width 335 height 126
drag, startPoint x: 330, startPoint y: 75, endPoint x: 351, endPoint y: 75, distance: 21.4
click at [342, 91] on p "If you are an educator dedicated to the holistic development of your students, …" at bounding box center [352, 154] width 335 height 126
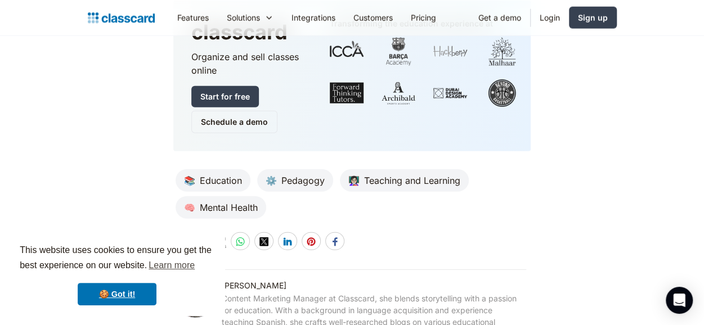
scroll to position [5684, 0]
